Goal: Book appointment/travel/reservation

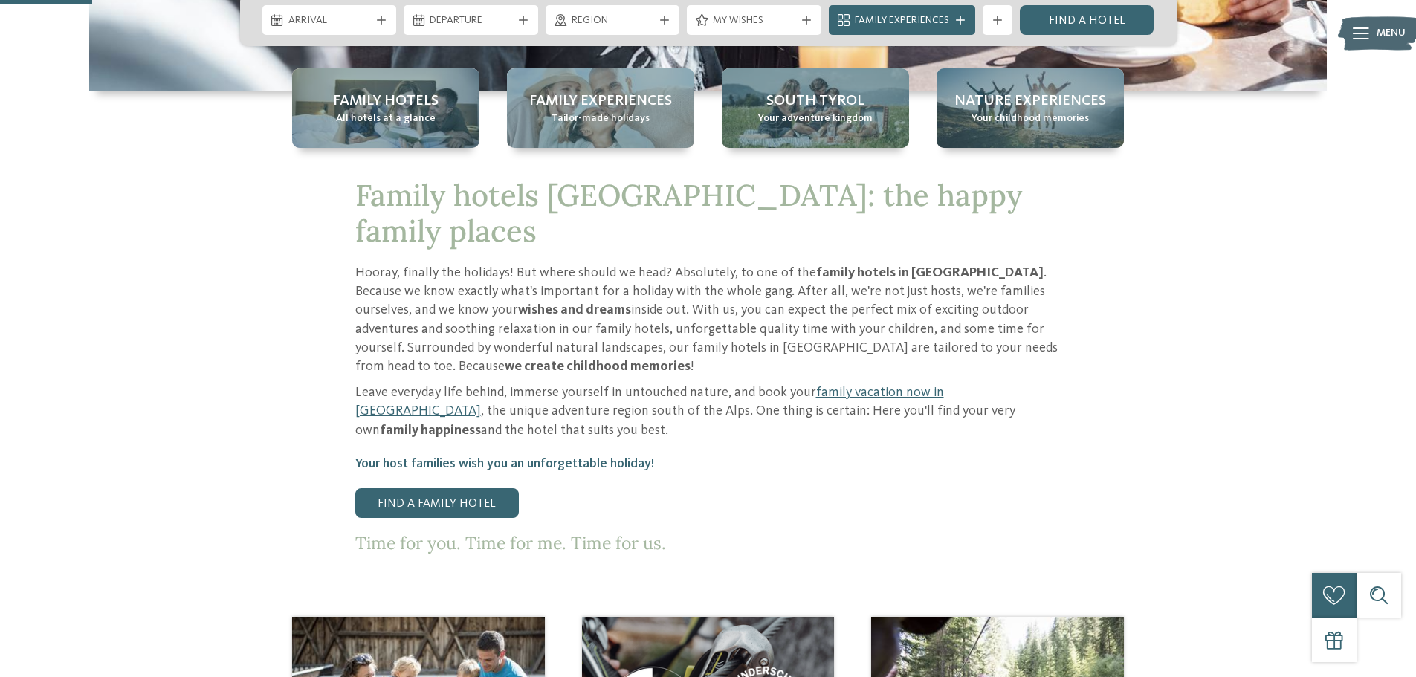
scroll to position [446, 0]
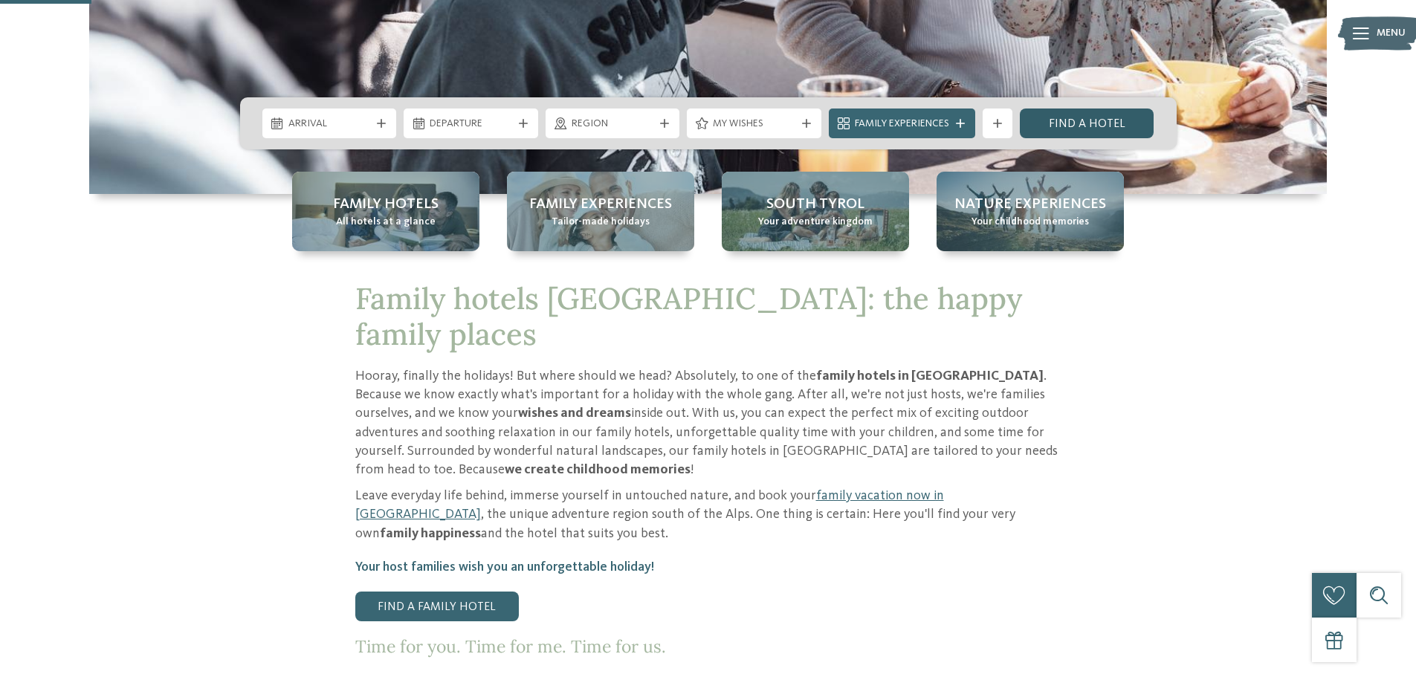
click at [1111, 125] on font "Find a hotel" at bounding box center [1087, 124] width 77 height 12
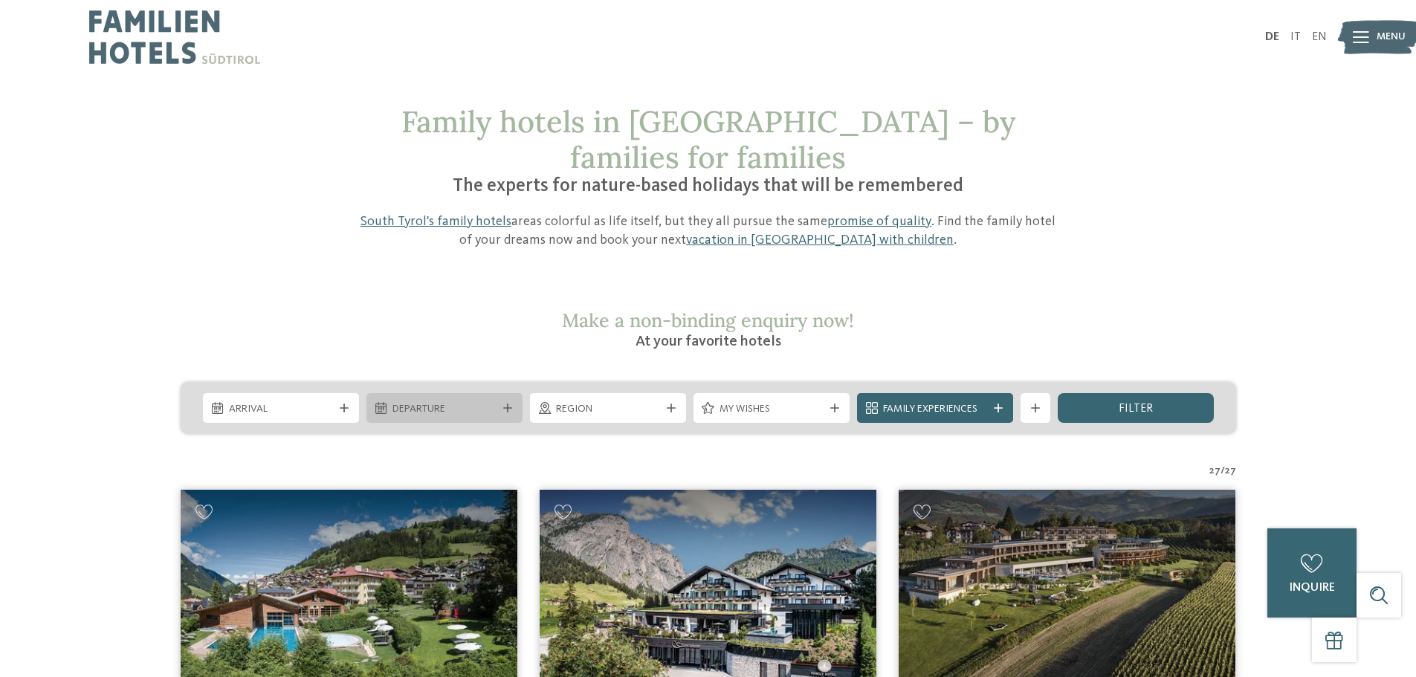
click at [493, 404] on span "departure" at bounding box center [444, 409] width 104 height 15
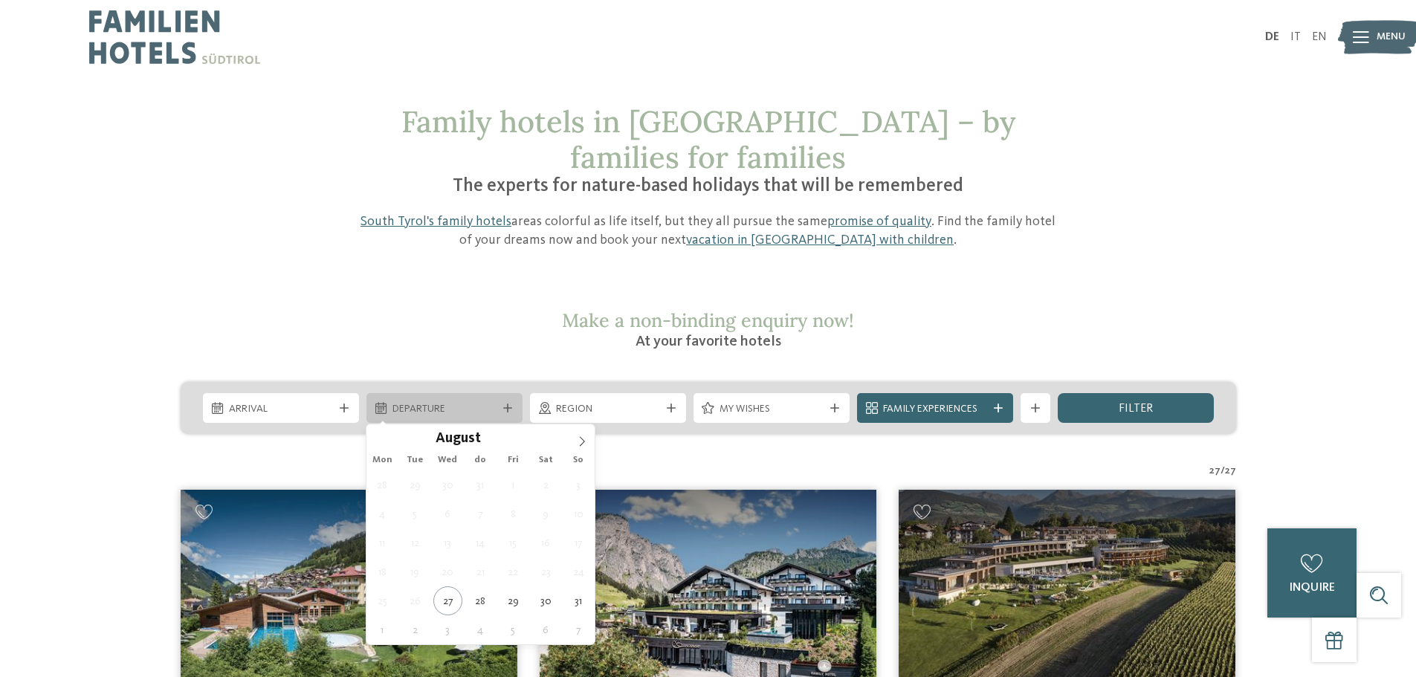
click at [493, 404] on span "departure" at bounding box center [444, 409] width 104 height 15
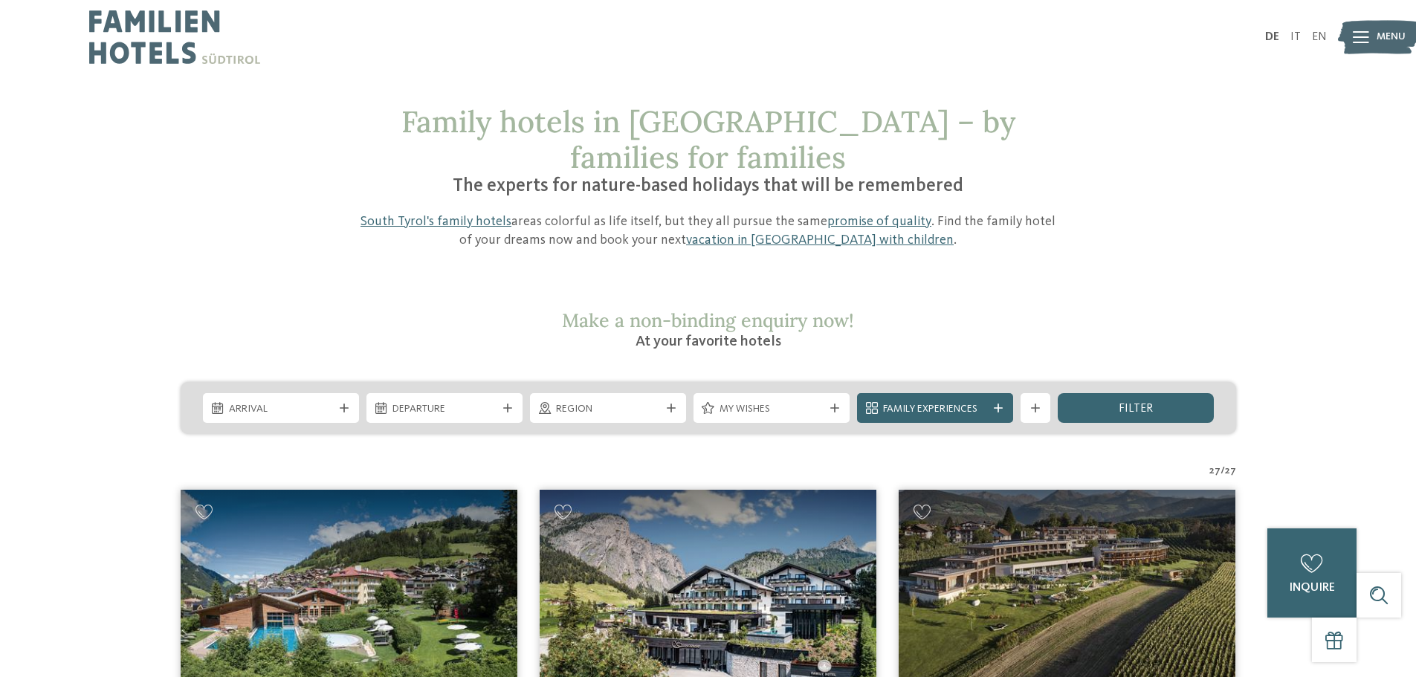
click at [638, 402] on span "region" at bounding box center [608, 409] width 104 height 15
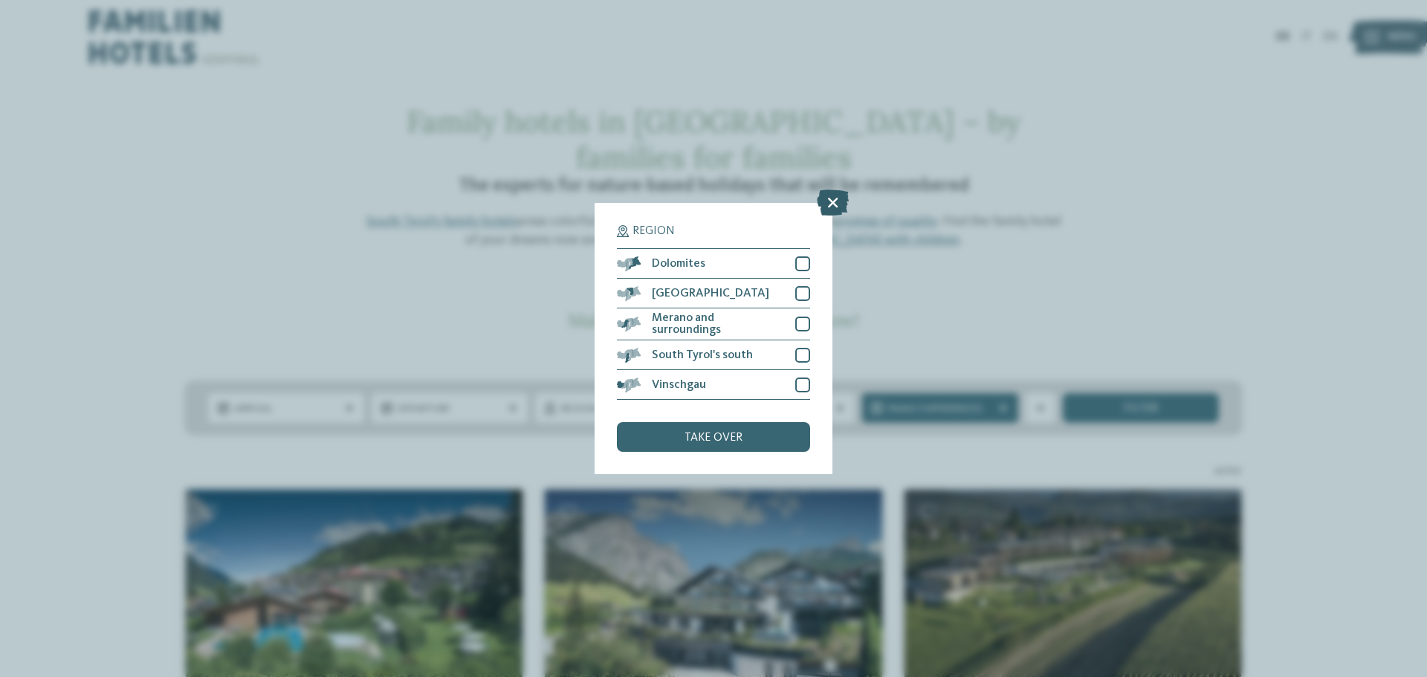
click at [828, 193] on icon at bounding box center [833, 203] width 32 height 26
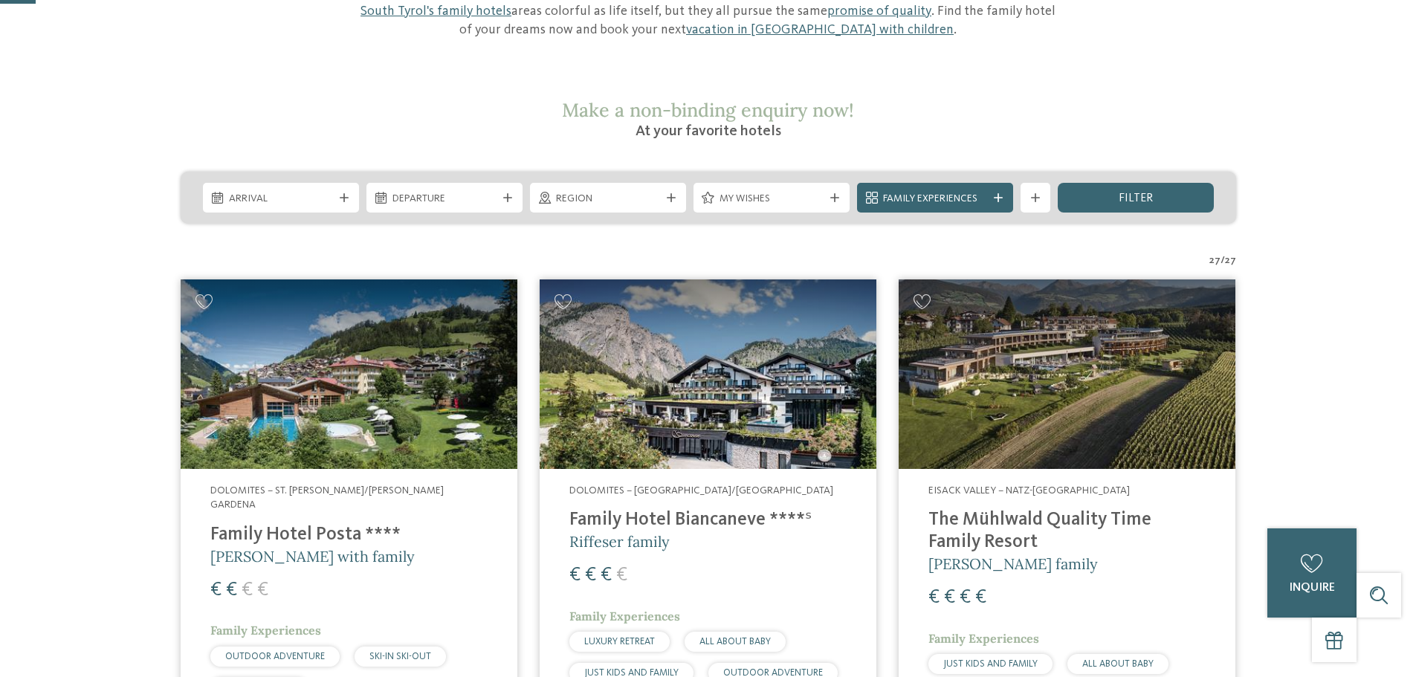
scroll to position [74, 0]
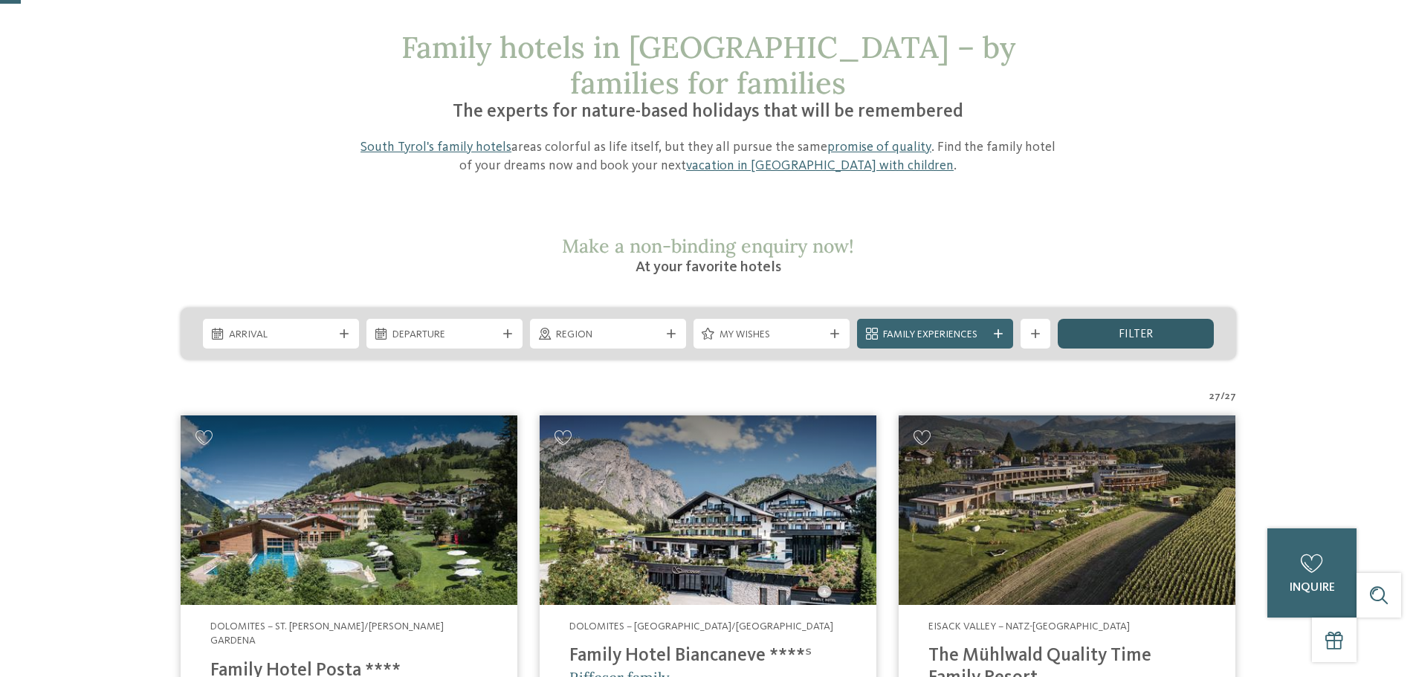
click at [1097, 337] on div "filter" at bounding box center [1136, 334] width 156 height 30
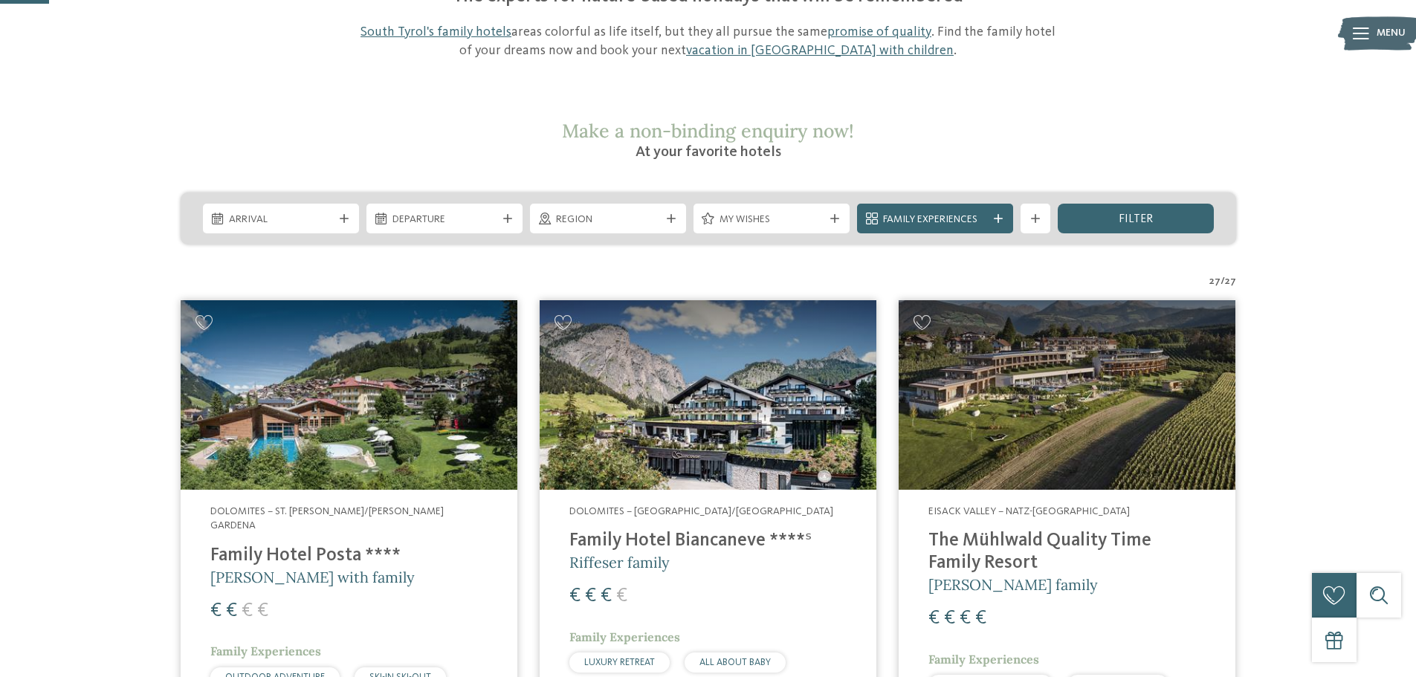
scroll to position [174, 0]
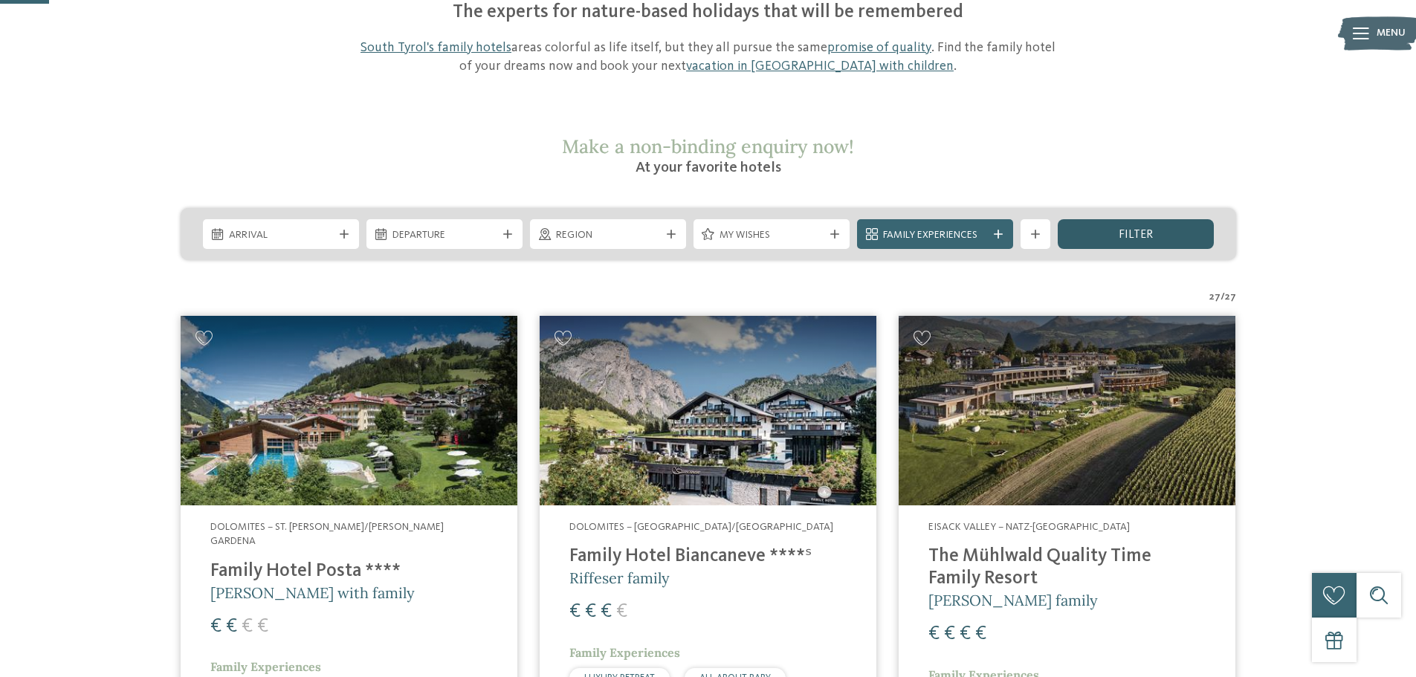
click at [1130, 239] on font "filter" at bounding box center [1135, 235] width 34 height 12
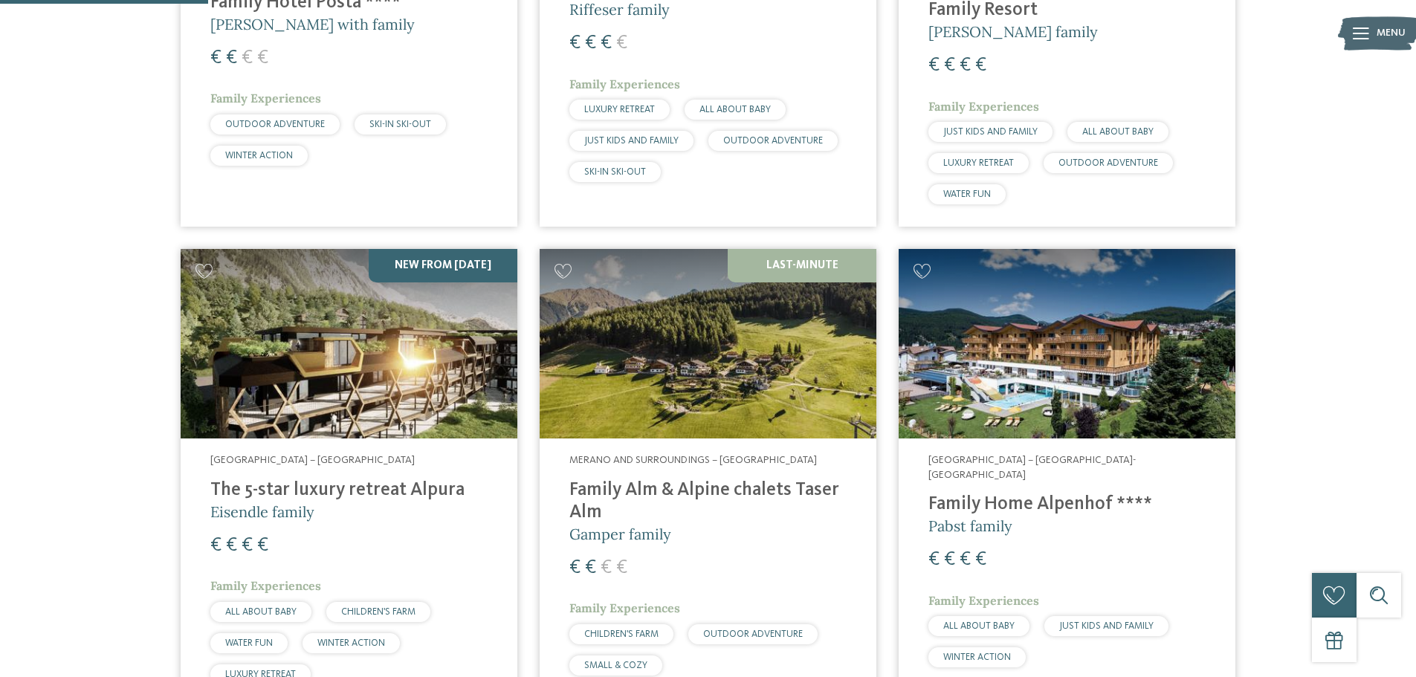
scroll to position [743, 0]
